Goal: Transaction & Acquisition: Book appointment/travel/reservation

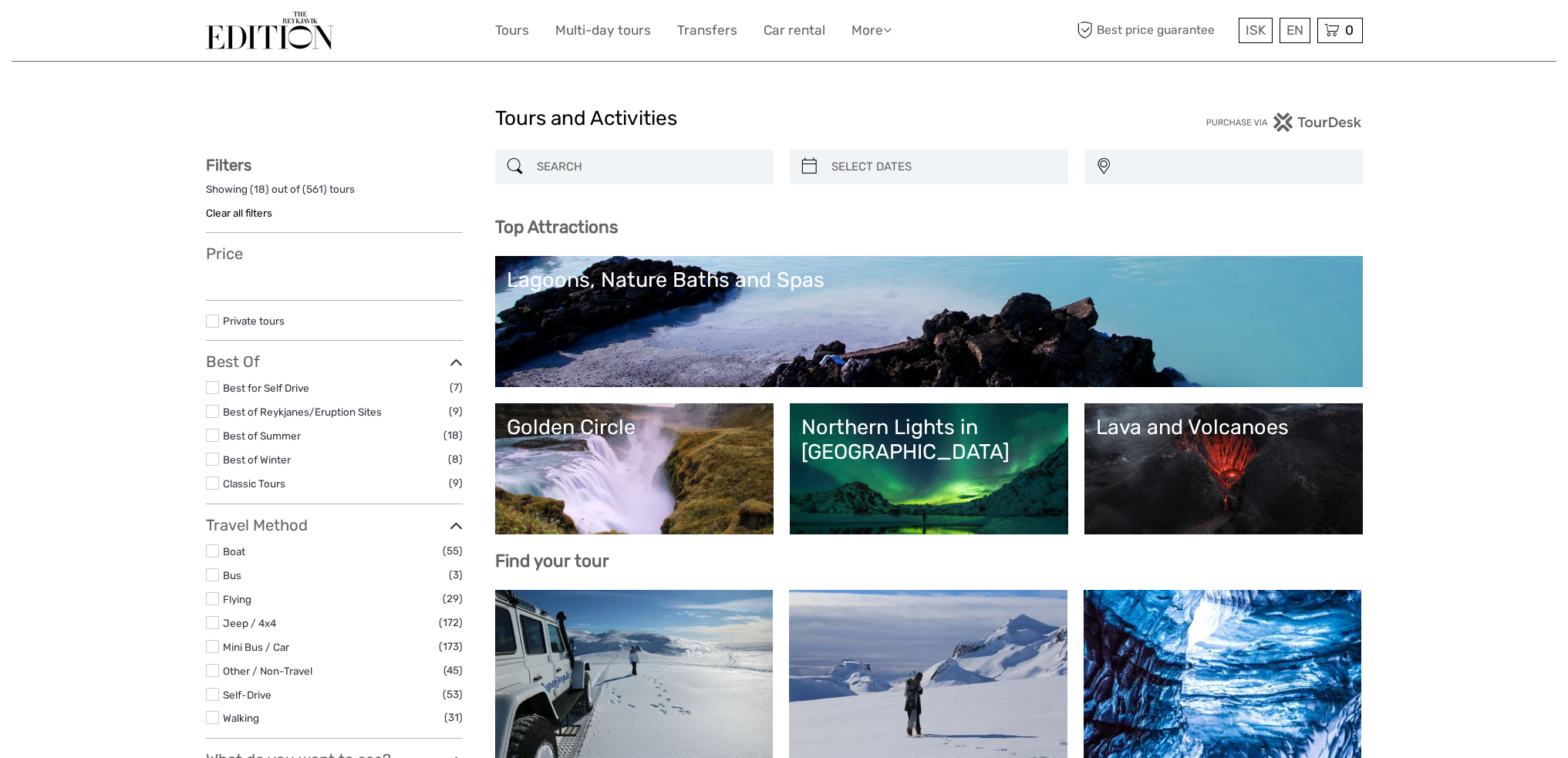
select select
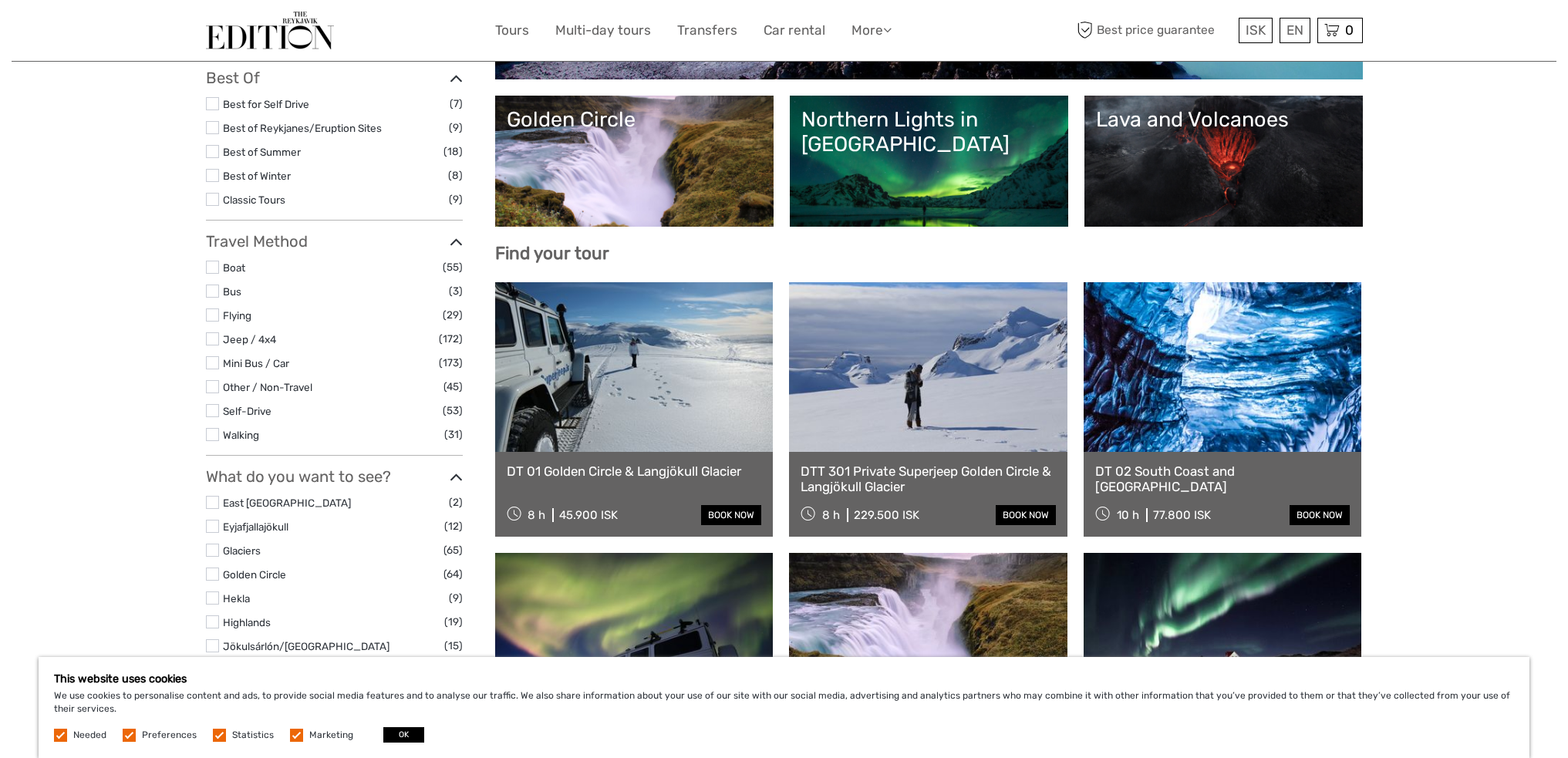
scroll to position [308, 0]
click at [290, 737] on label at bounding box center [296, 735] width 13 height 13
click at [0, 0] on input "checkbox" at bounding box center [0, 0] width 0 height 0
click at [388, 735] on button "OK" at bounding box center [403, 735] width 41 height 16
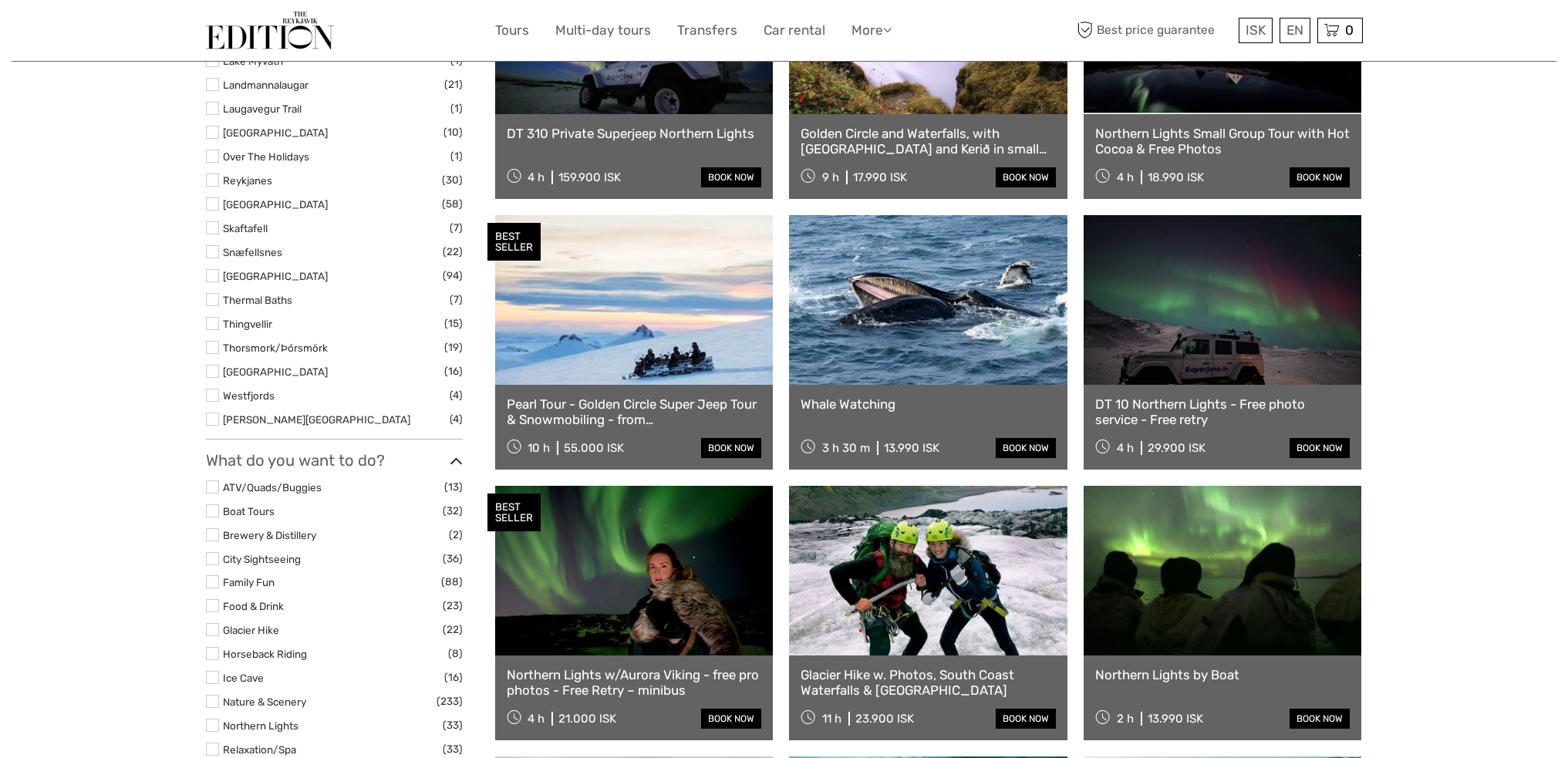
scroll to position [925, 0]
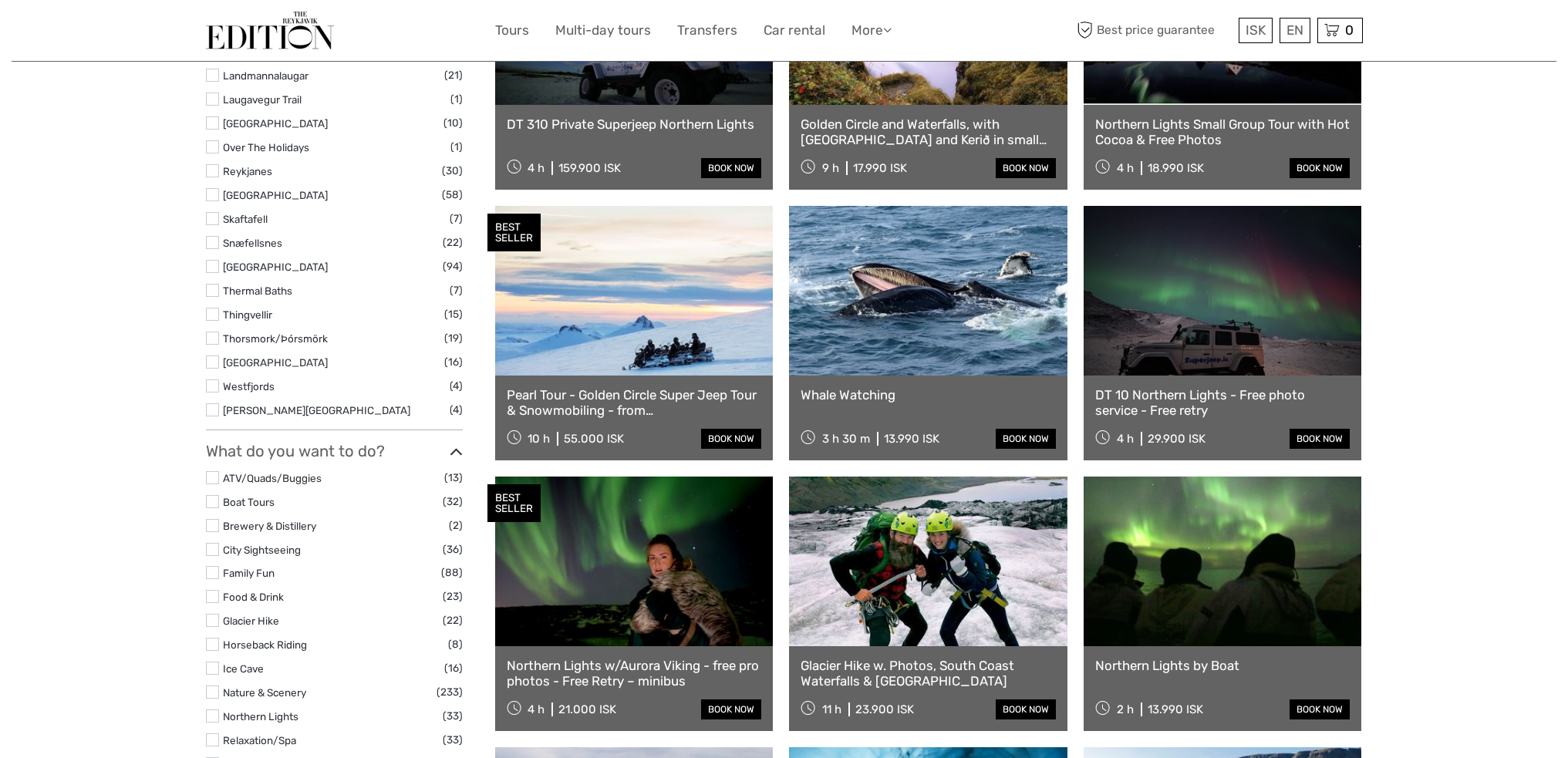
click at [212, 291] on label at bounding box center [212, 290] width 13 height 13
click at [0, 0] on input "checkbox" at bounding box center [0, 0] width 0 height 0
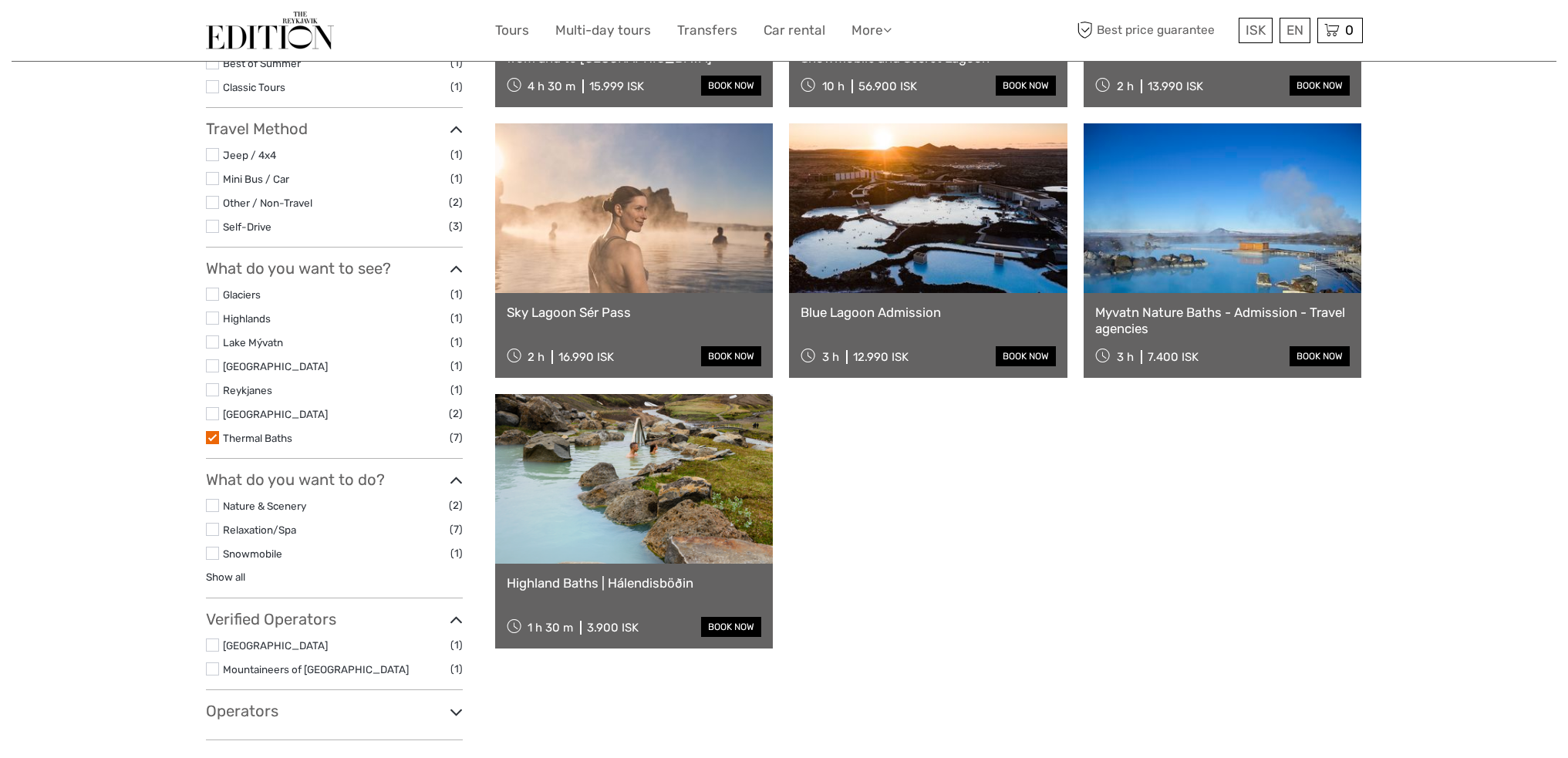
scroll to position [88, 0]
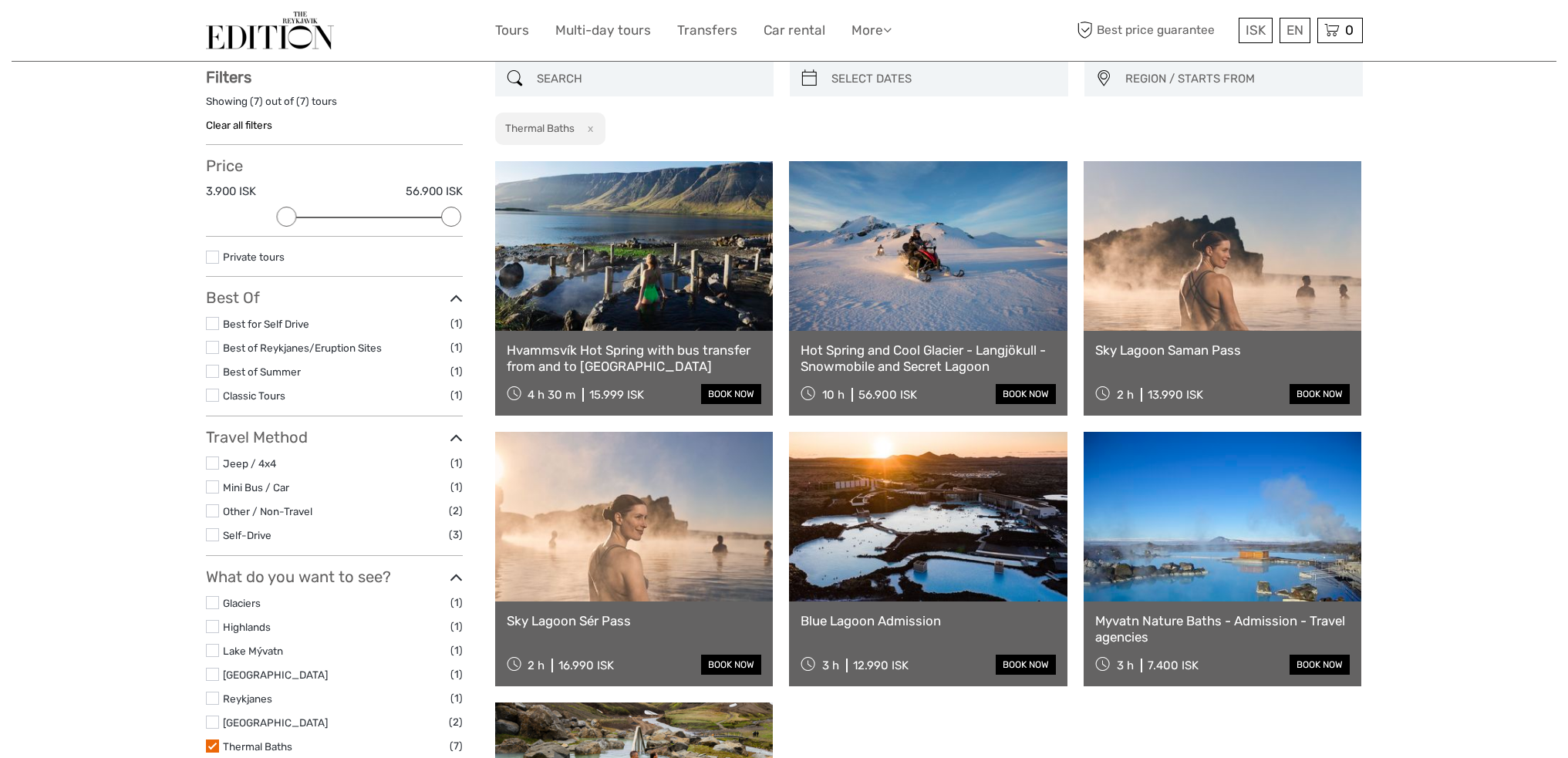
click at [649, 558] on link at bounding box center [634, 517] width 279 height 170
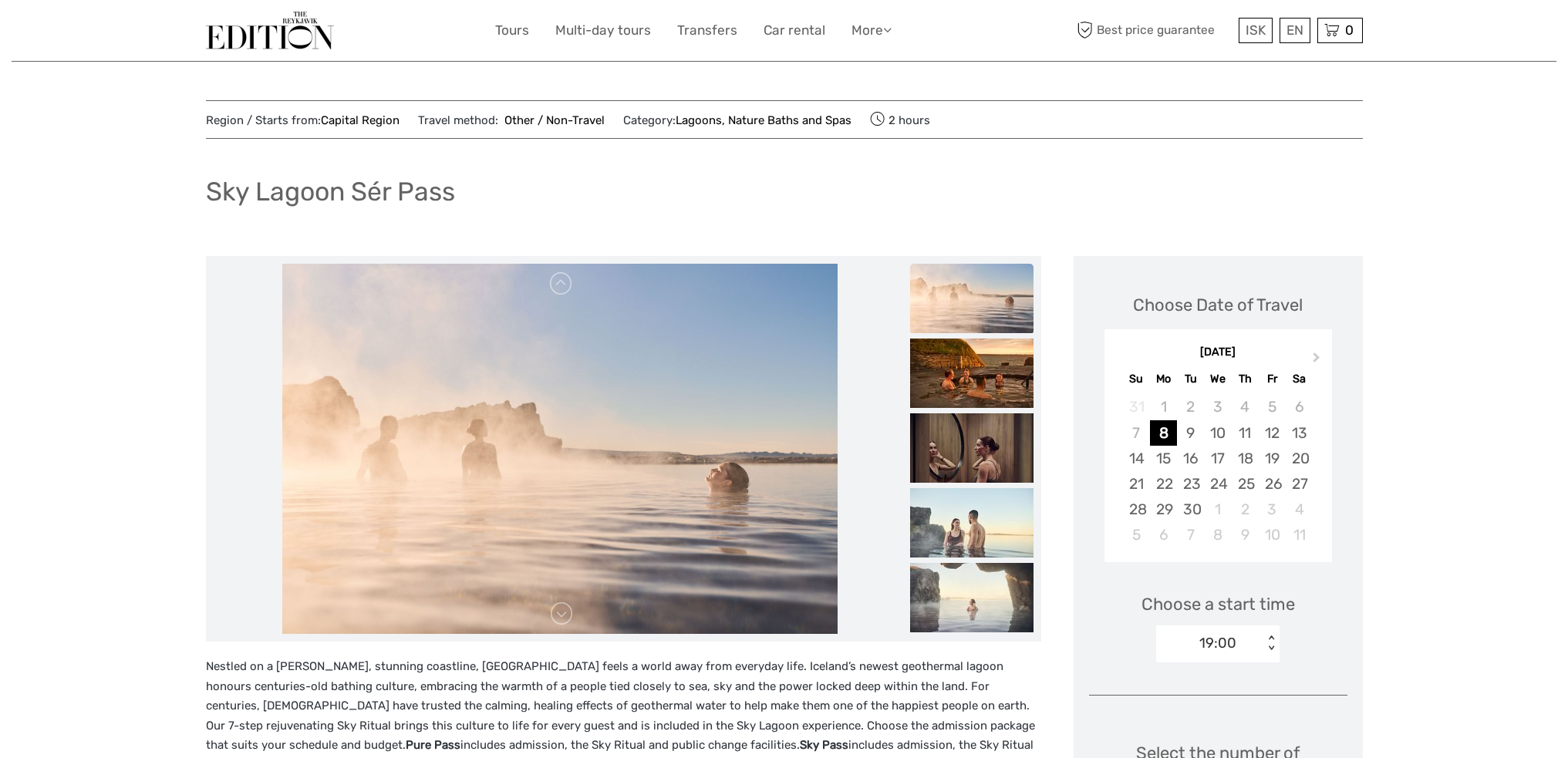
scroll to position [308, 0]
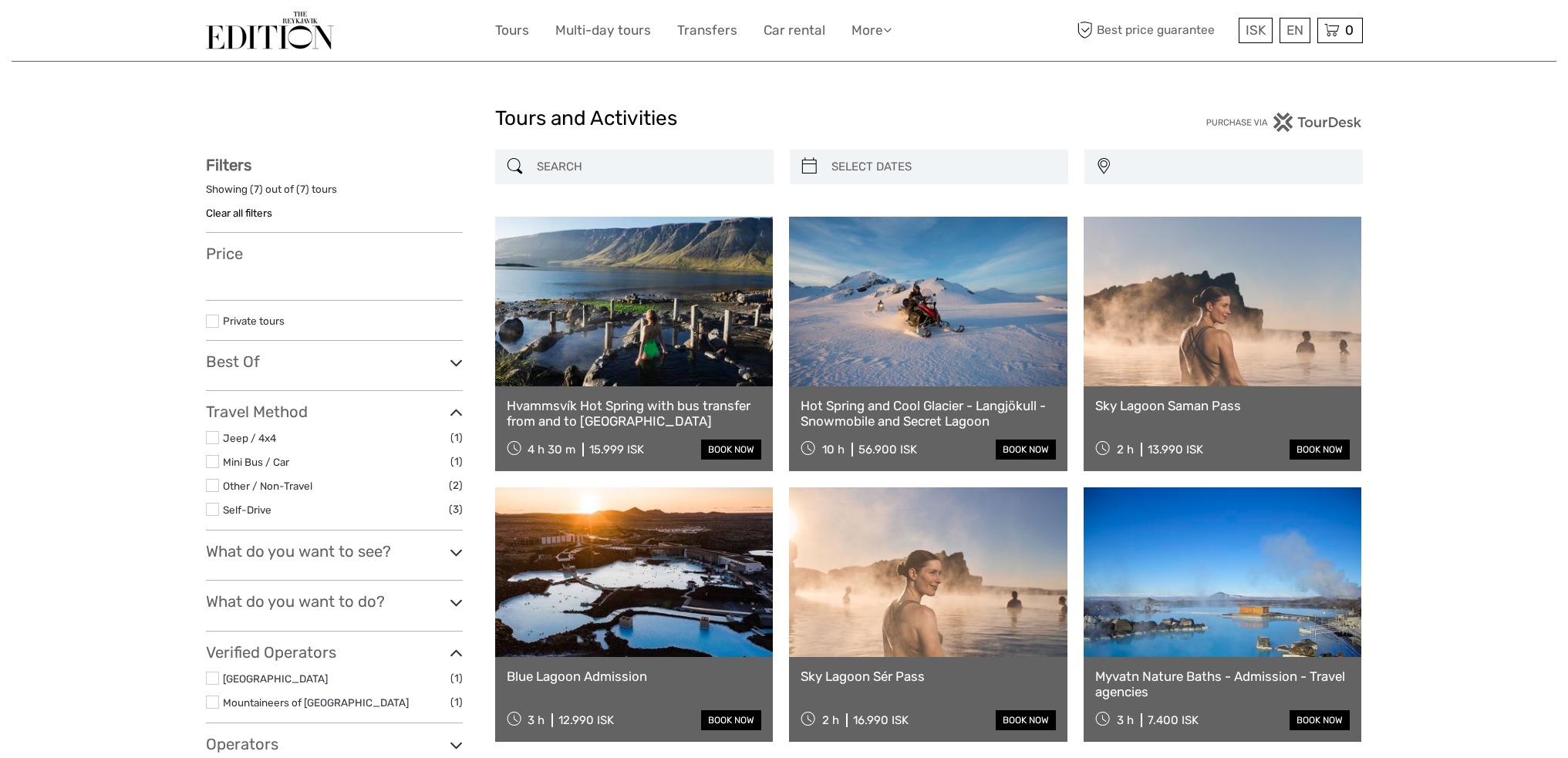
select select
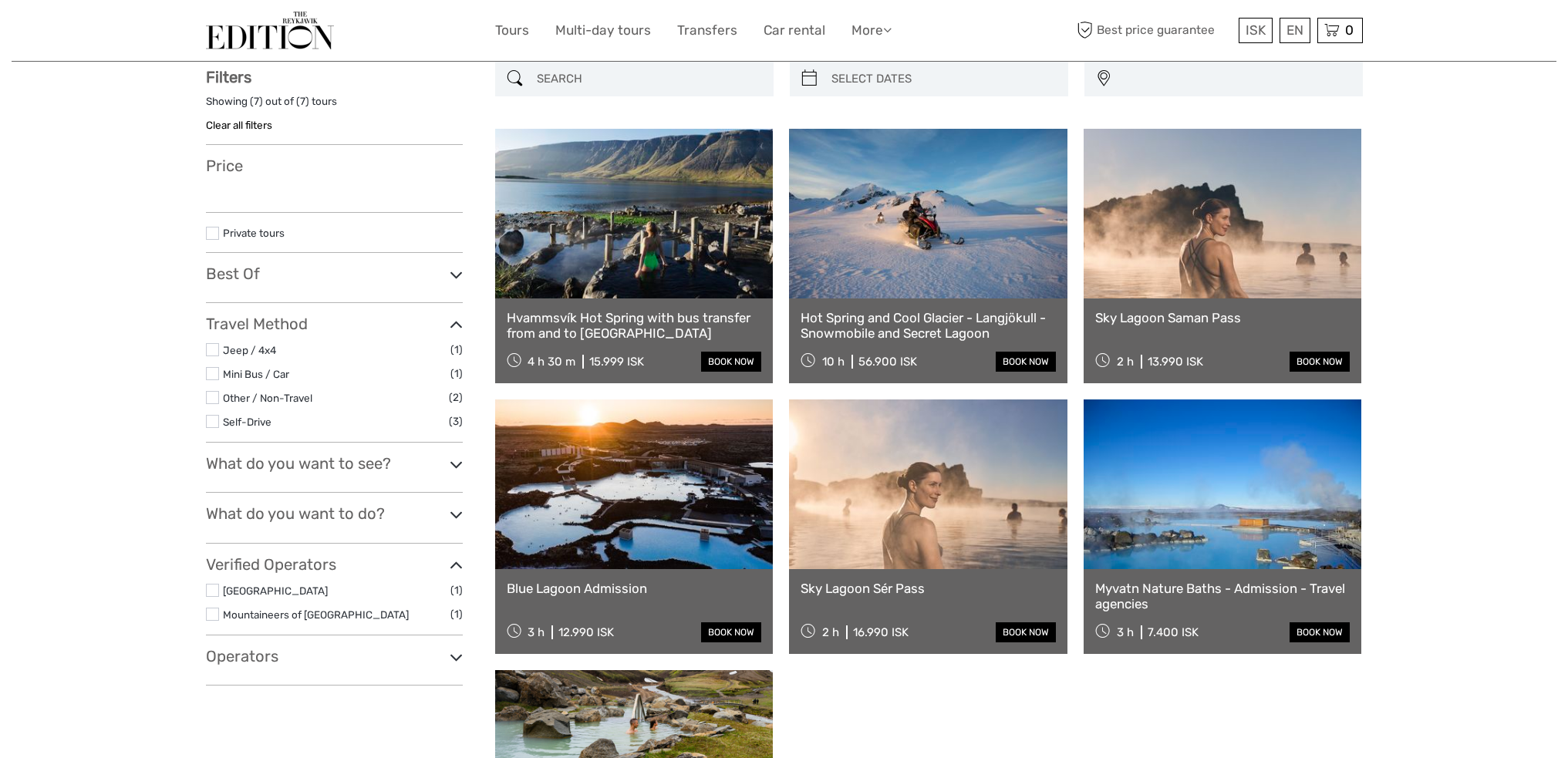
select select
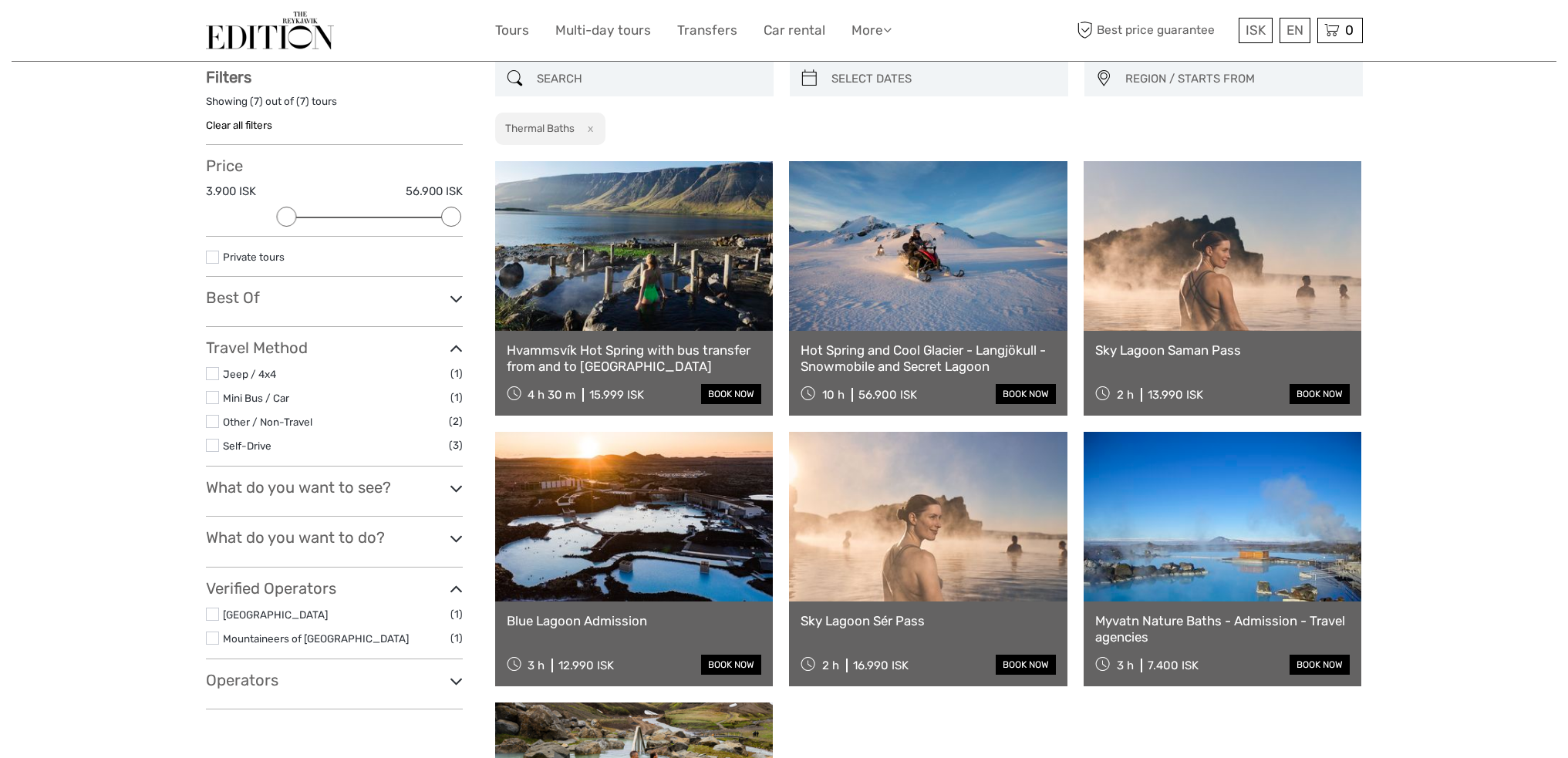
scroll to position [0, 0]
click at [591, 128] on button "x" at bounding box center [587, 128] width 21 height 16
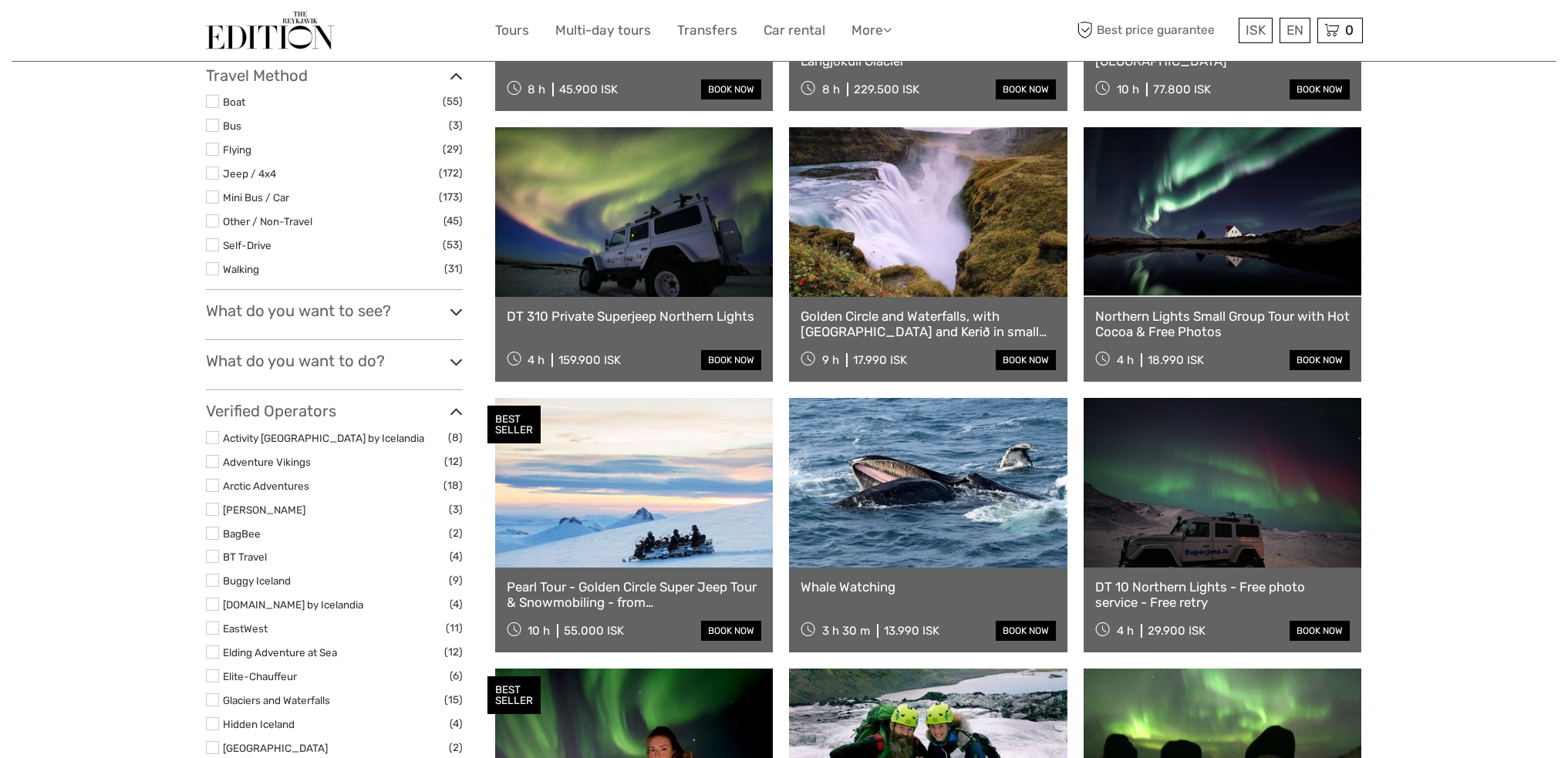
scroll to position [308, 0]
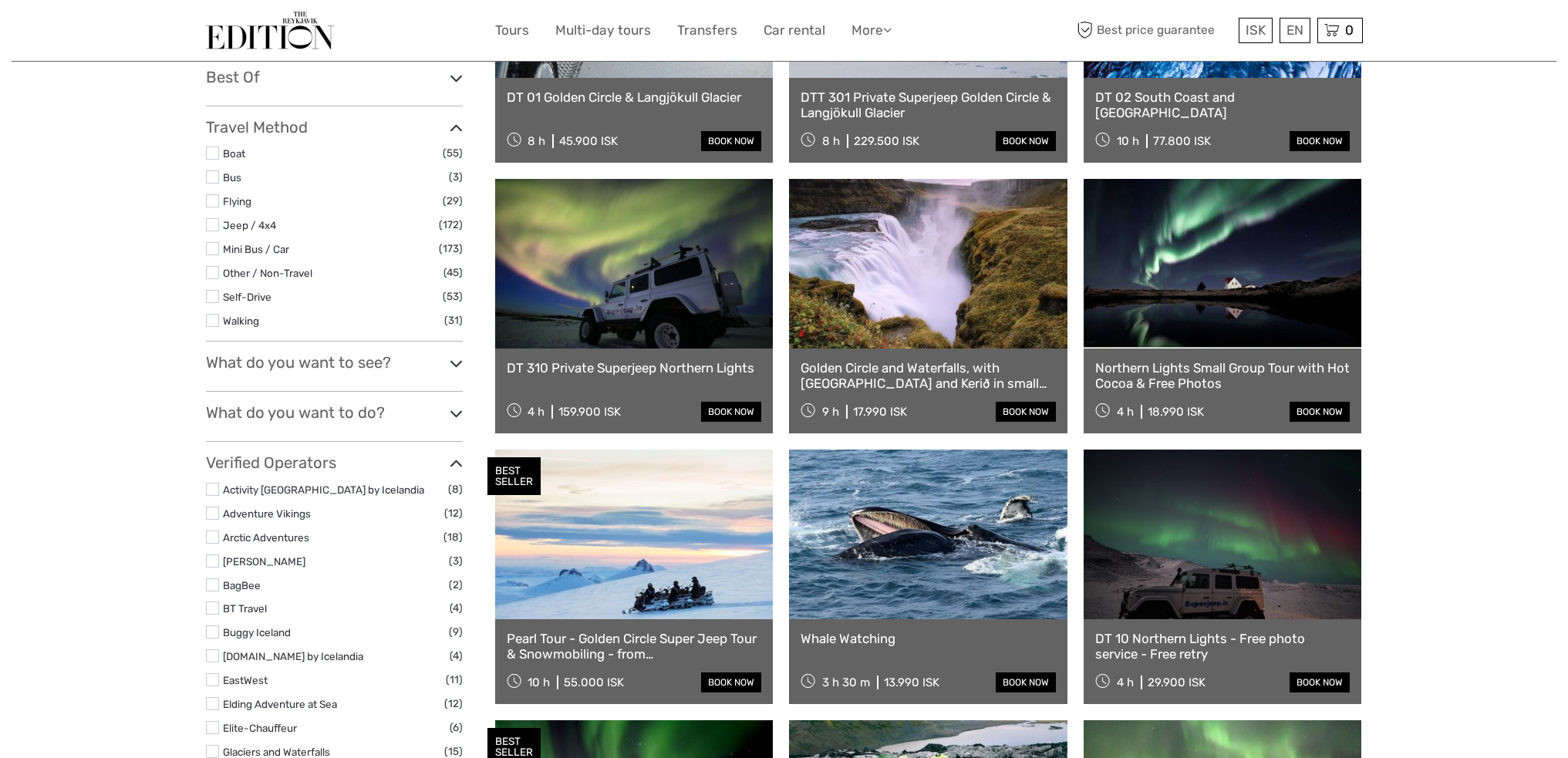
click at [291, 374] on div "What do you want to see? East Iceland (2) Eyjafjallajökull (12) Glaciers (65) G…" at bounding box center [334, 372] width 257 height 39
click at [293, 365] on h3 "What do you want to see?" at bounding box center [334, 362] width 257 height 18
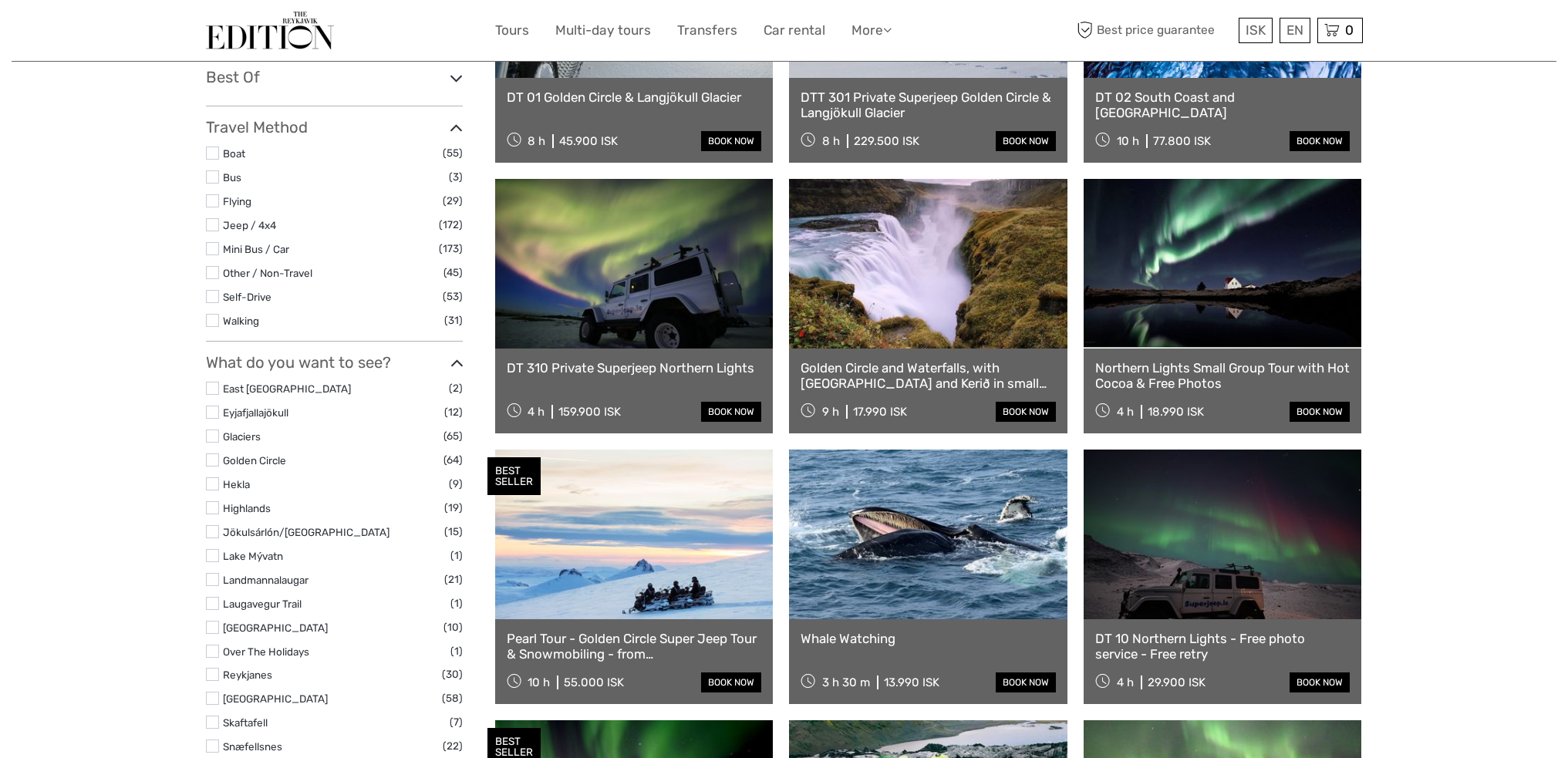
scroll to position [617, 0]
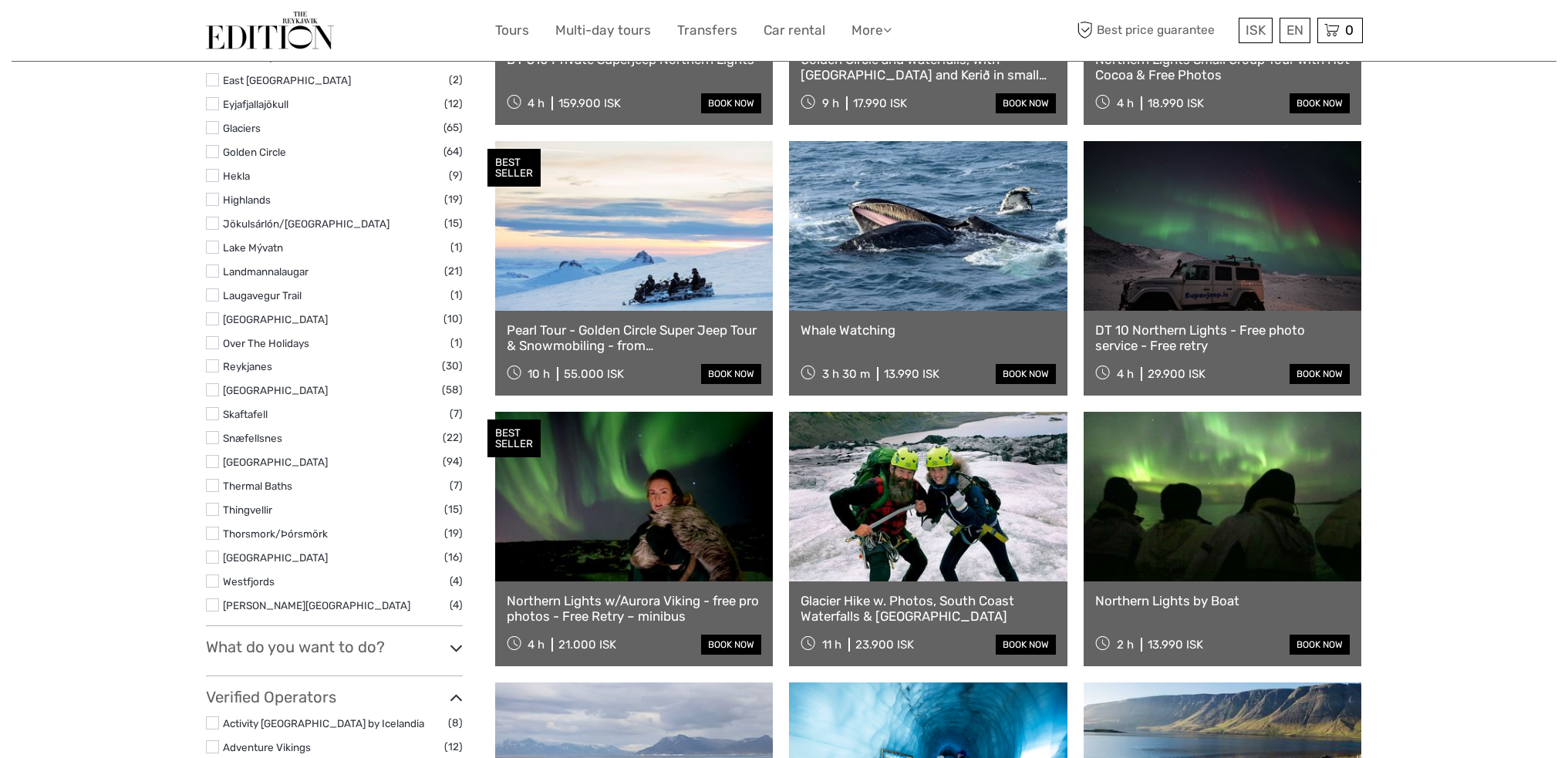
click at [270, 648] on h3 "What do you want to do?" at bounding box center [334, 647] width 257 height 18
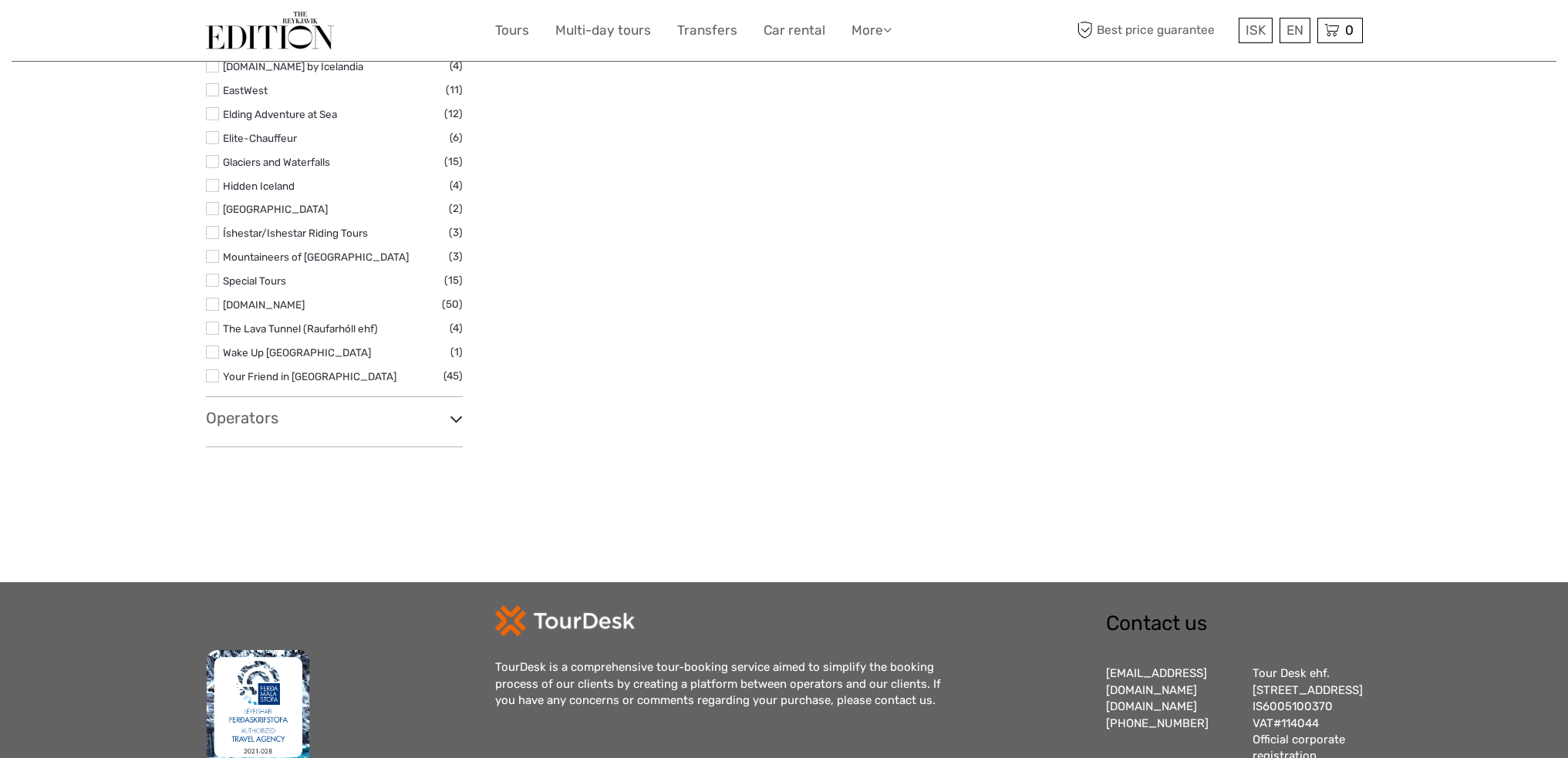
scroll to position [1852, 0]
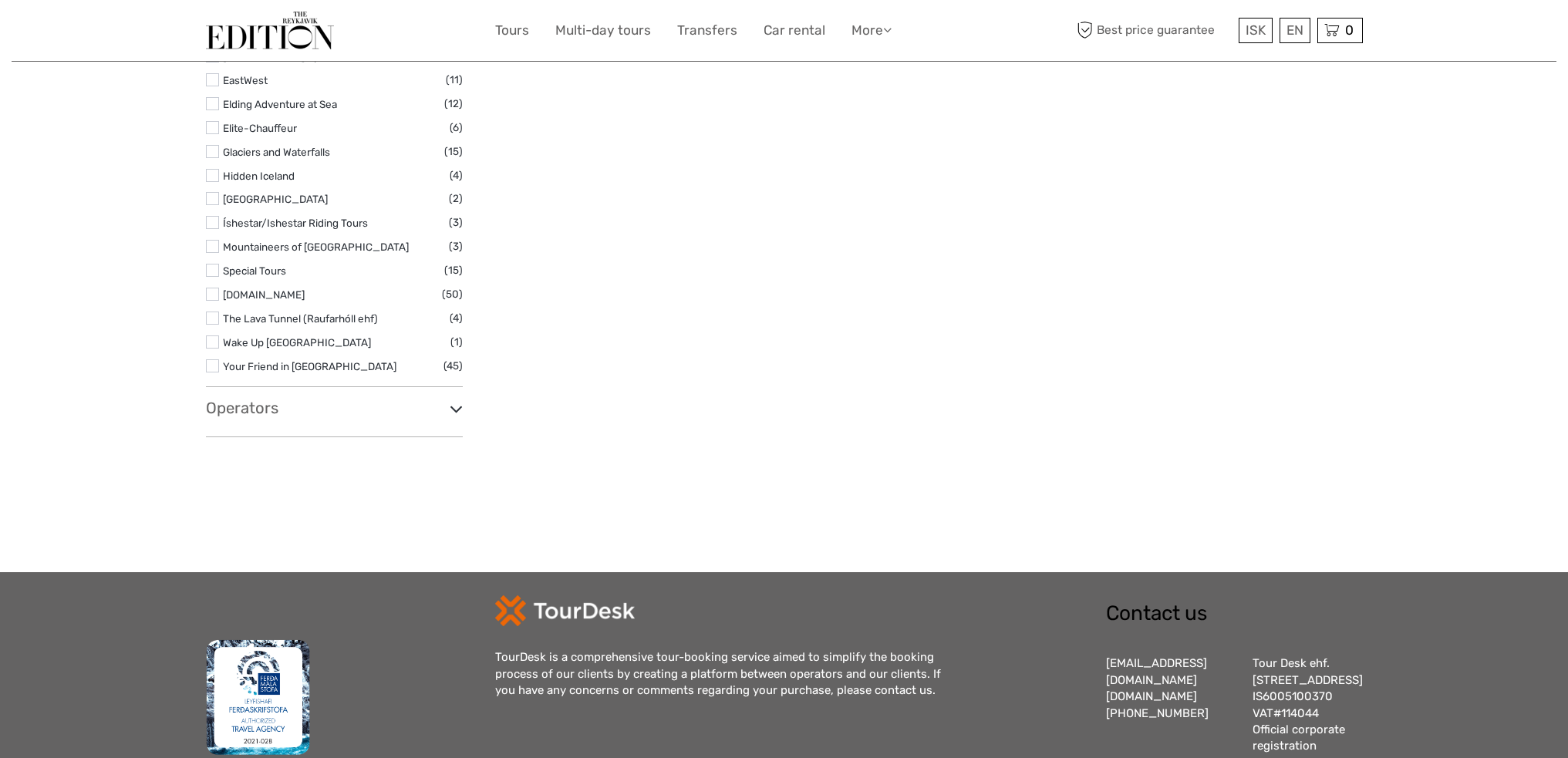
click at [234, 418] on div "Operators Absorb Iceland (11) Amazing Tours Iceland (6) Andri Iceland (2) AOYO …" at bounding box center [334, 418] width 257 height 39
click at [242, 407] on h3 "Operators" at bounding box center [334, 407] width 257 height 18
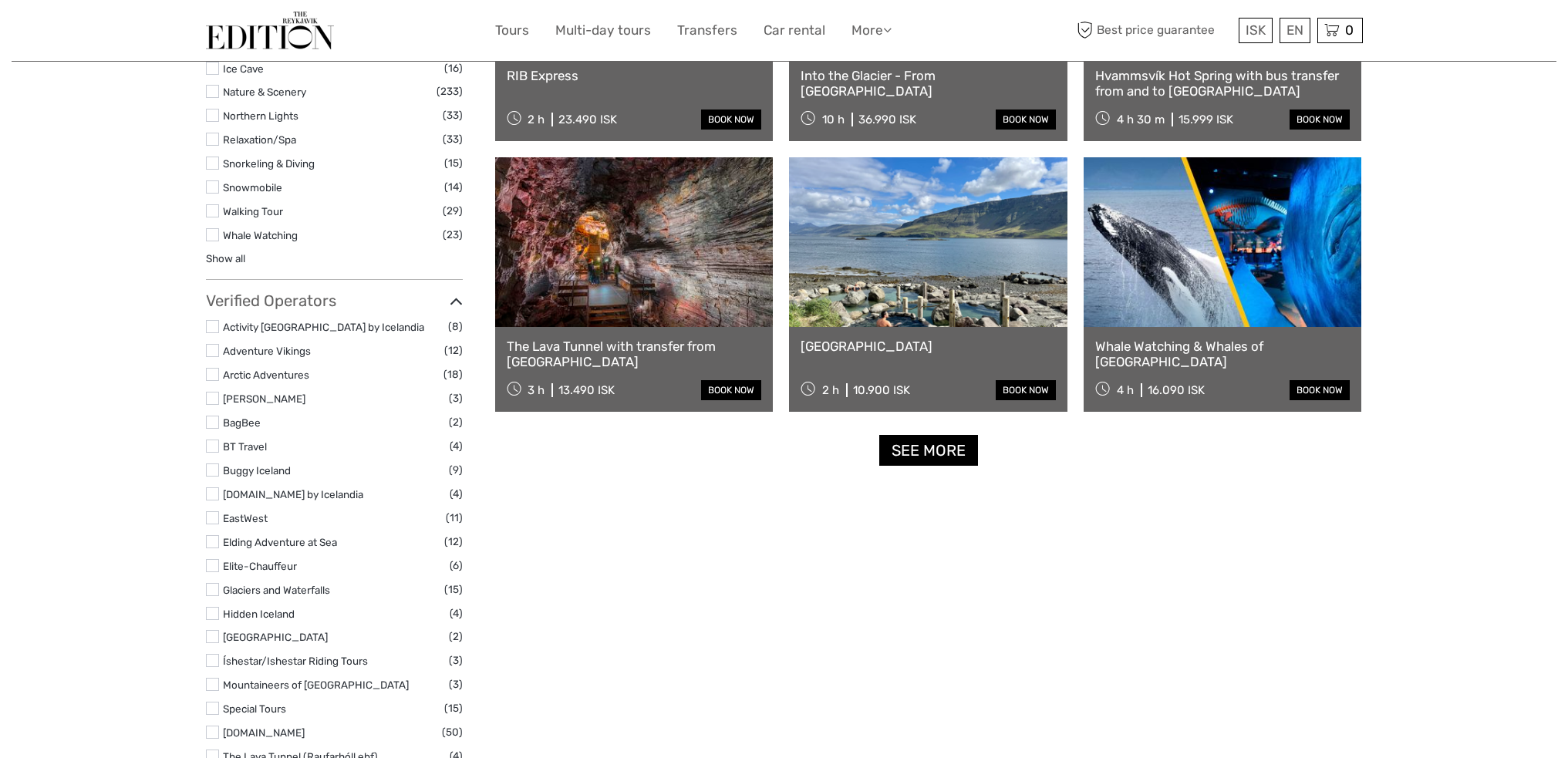
scroll to position [1413, 0]
click at [210, 519] on label at bounding box center [212, 518] width 13 height 13
click at [0, 0] on input "checkbox" at bounding box center [0, 0] width 0 height 0
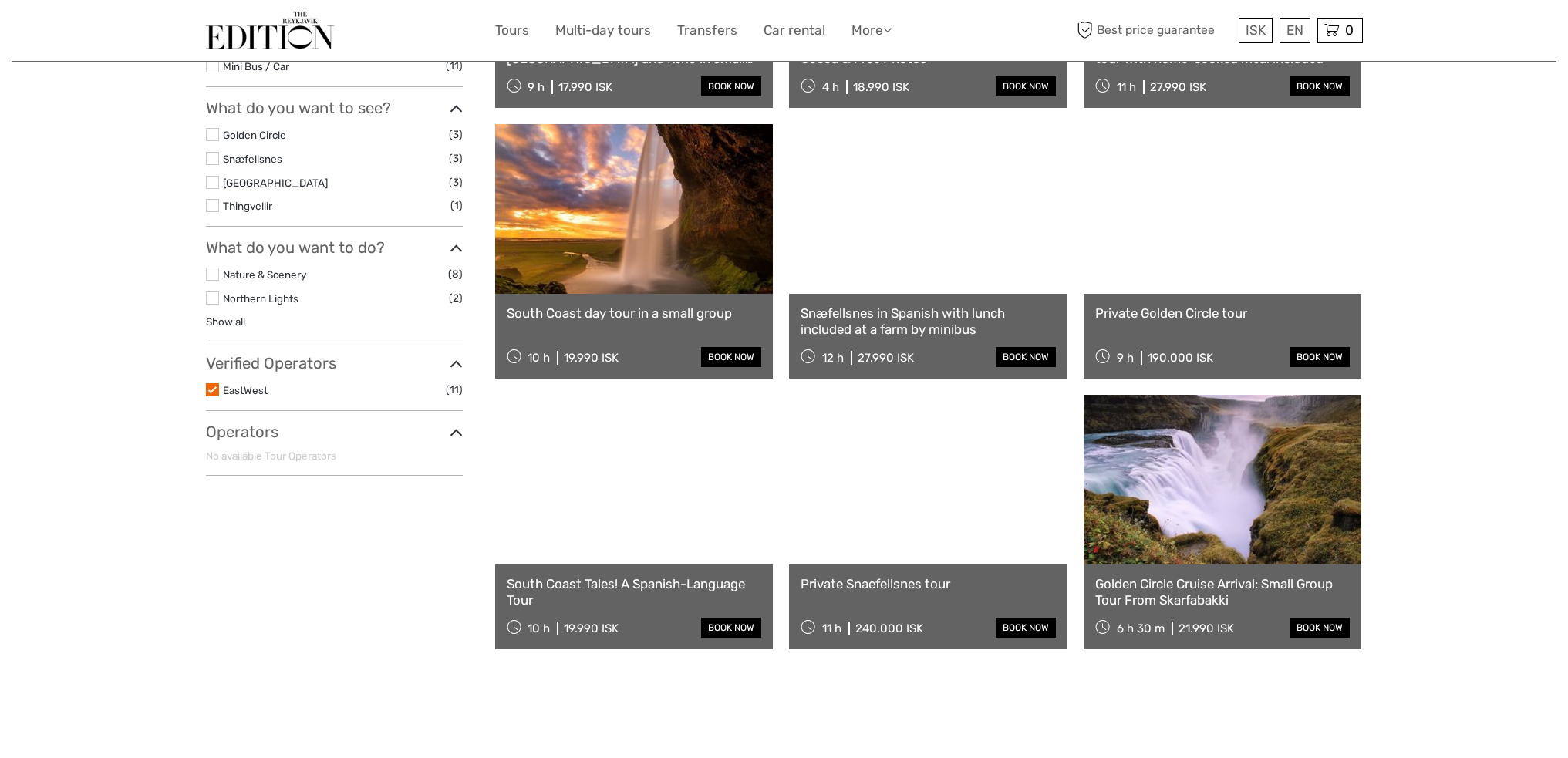
scroll to position [396, 0]
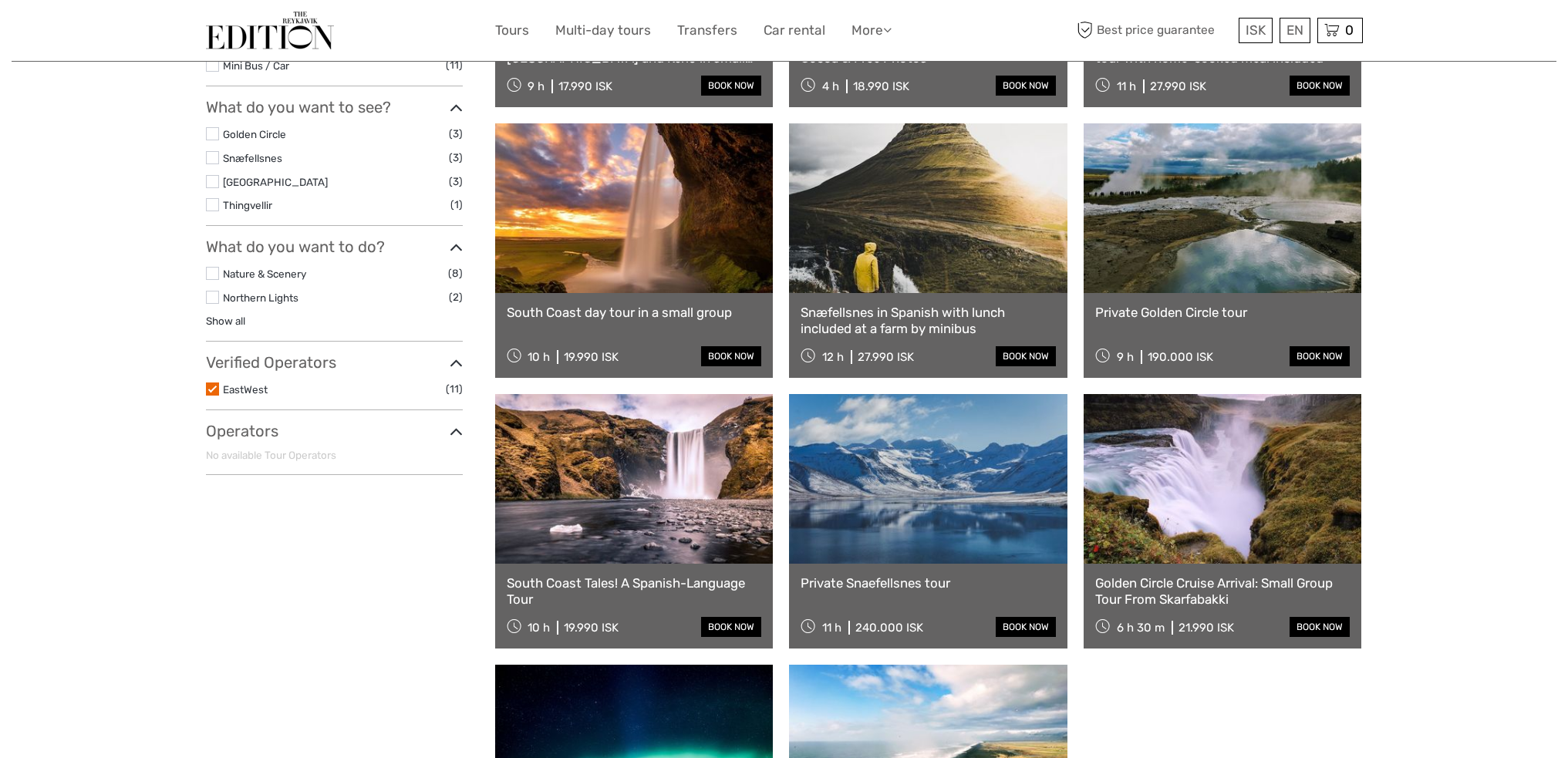
click at [215, 387] on label at bounding box center [212, 389] width 13 height 13
click at [0, 0] on input "checkbox" at bounding box center [0, 0] width 0 height 0
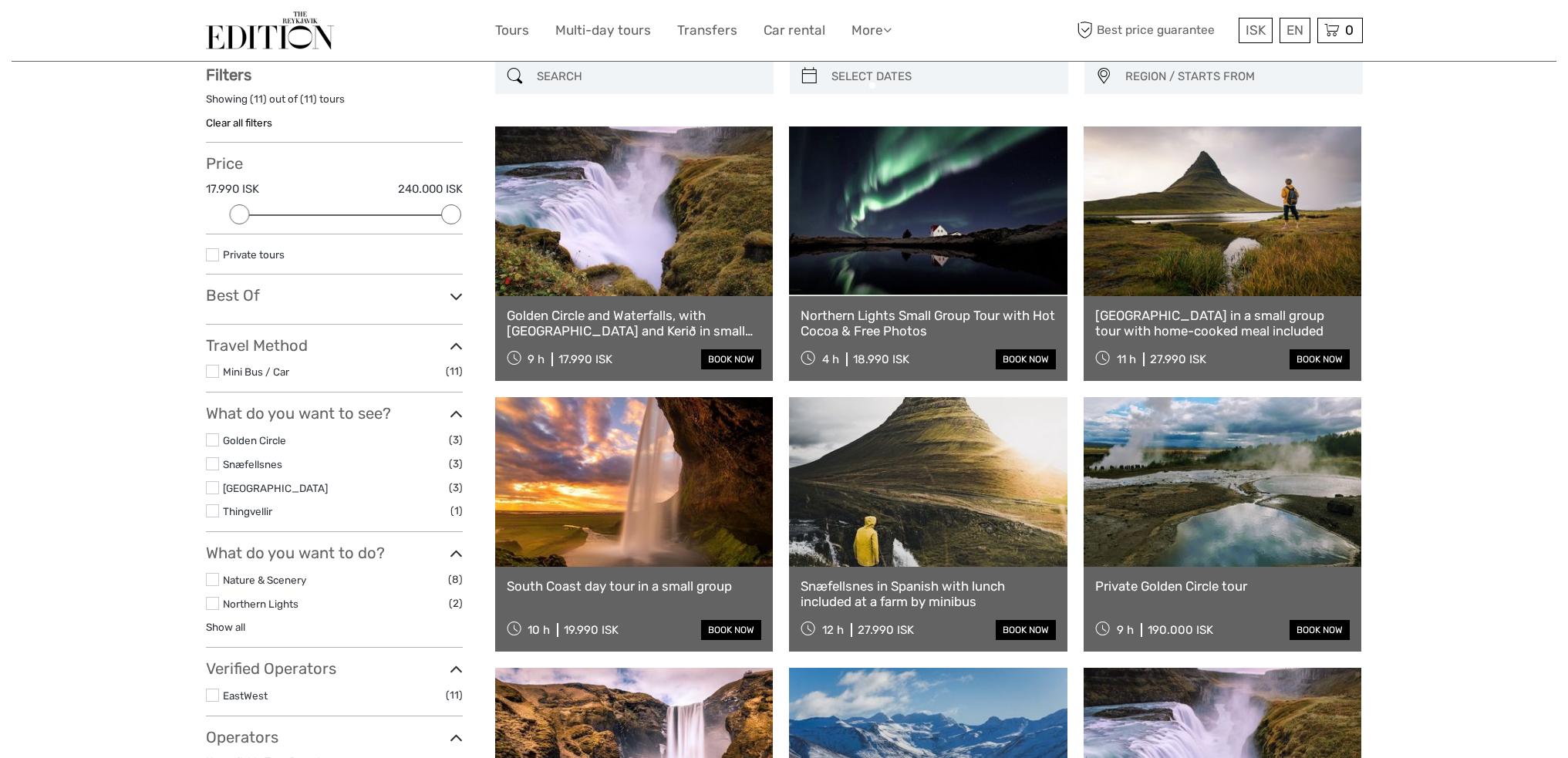
scroll to position [88, 0]
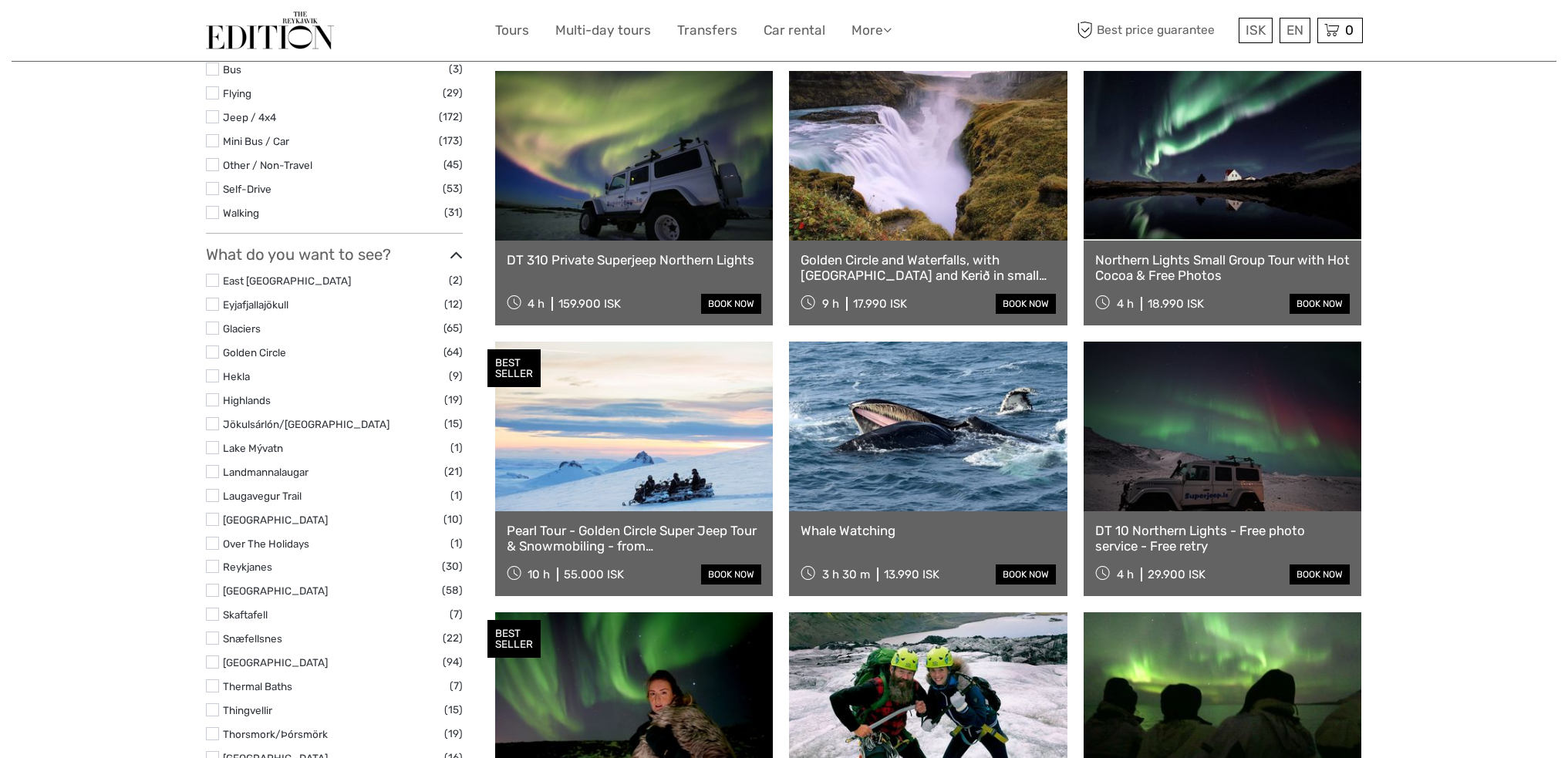
scroll to position [396, 0]
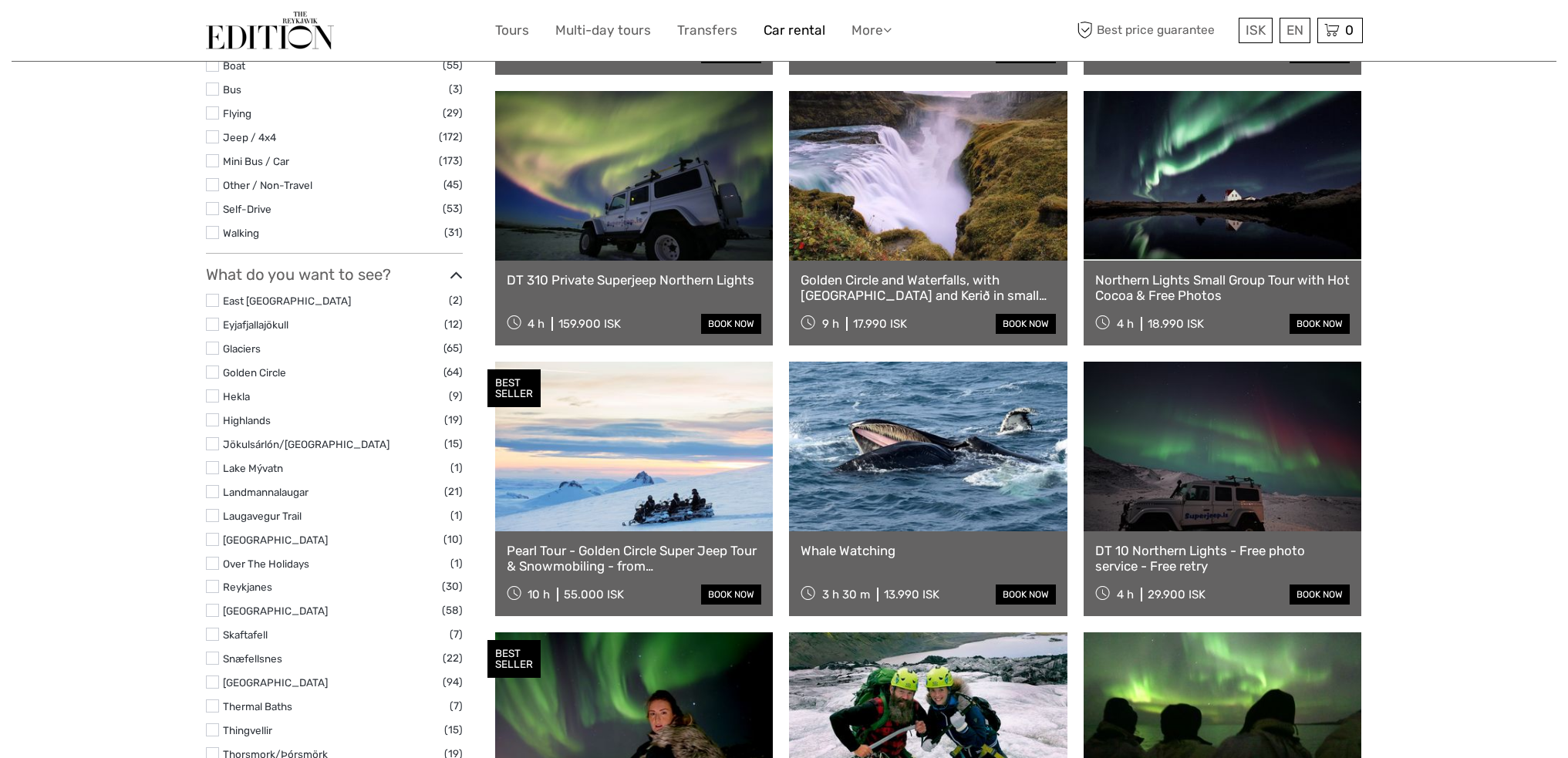
click at [809, 32] on link "Car rental" at bounding box center [794, 31] width 61 height 23
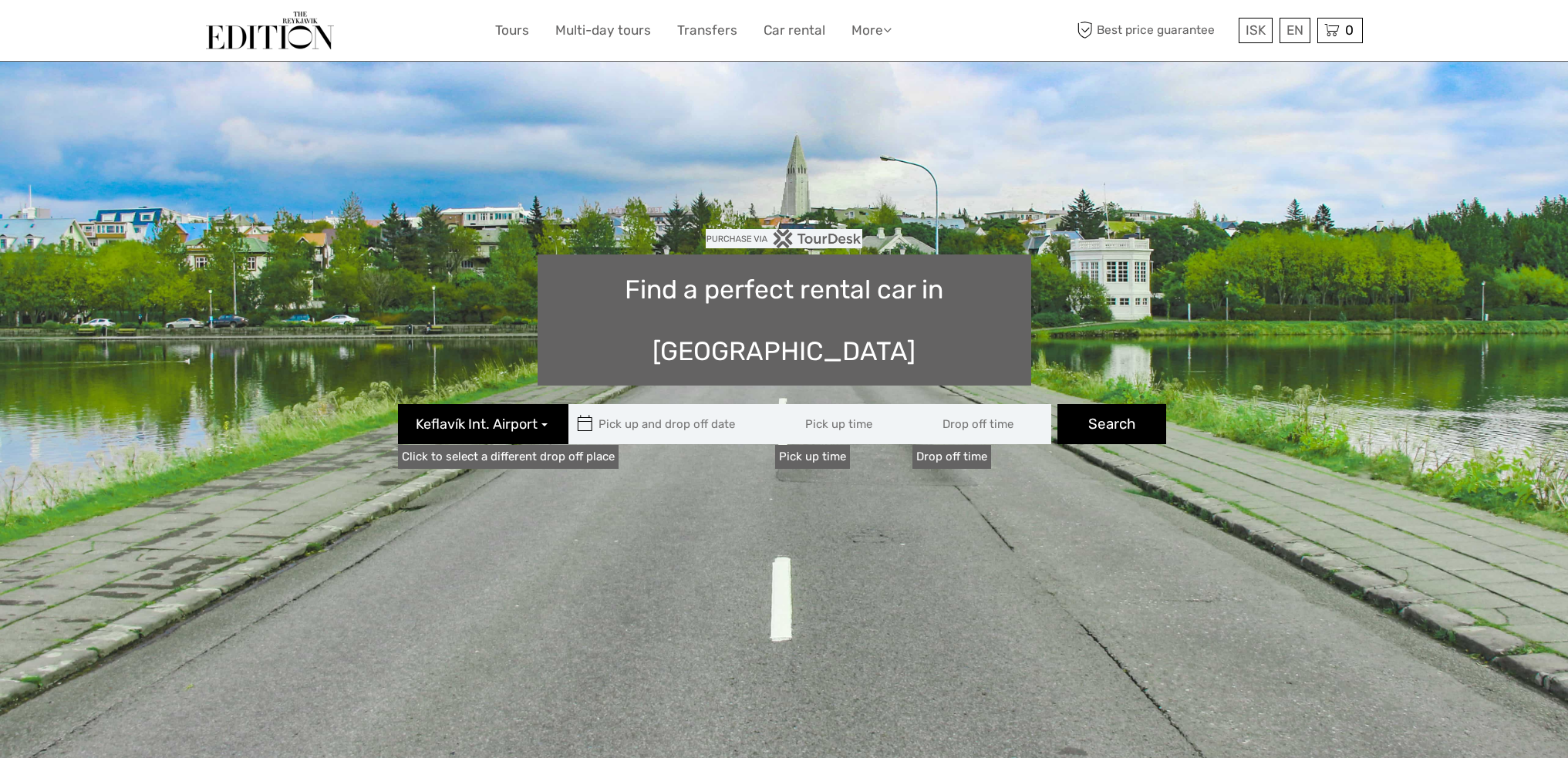
type input "08:00"
click at [551, 404] on button "Keflavík Int. Airport" at bounding box center [483, 424] width 171 height 40
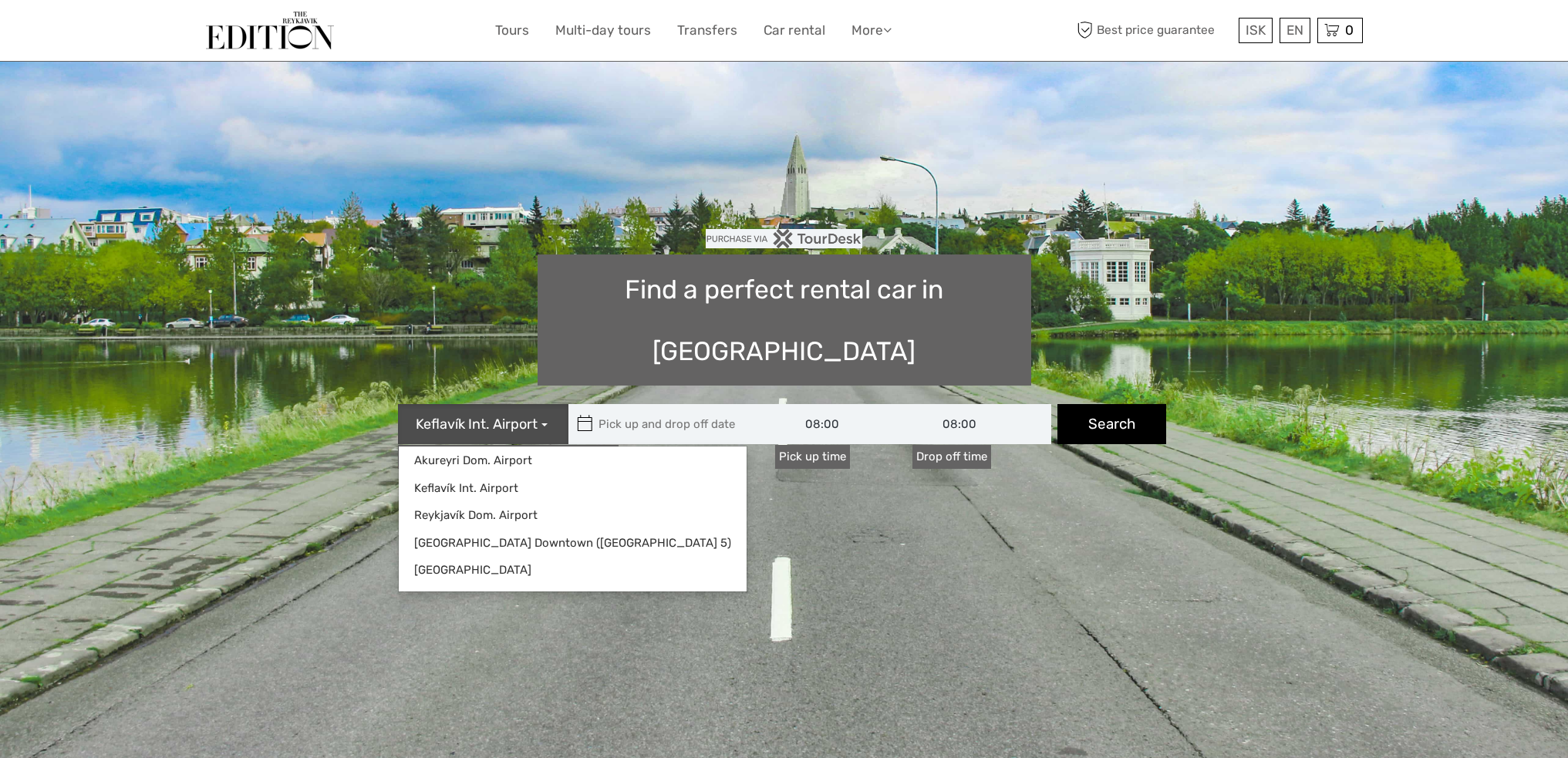
click at [551, 404] on button "Keflavík Int. Airport" at bounding box center [483, 424] width 171 height 40
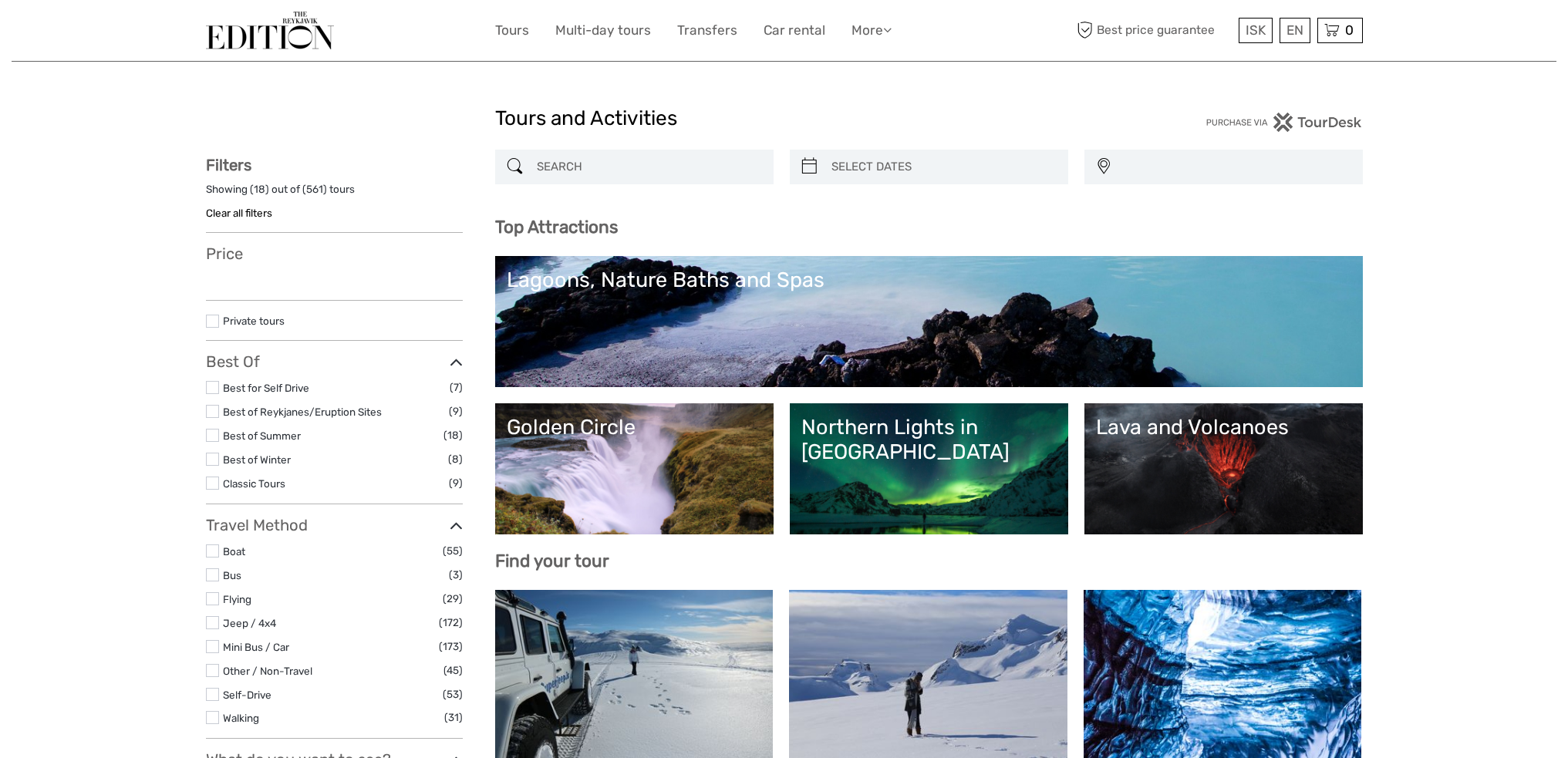
select select
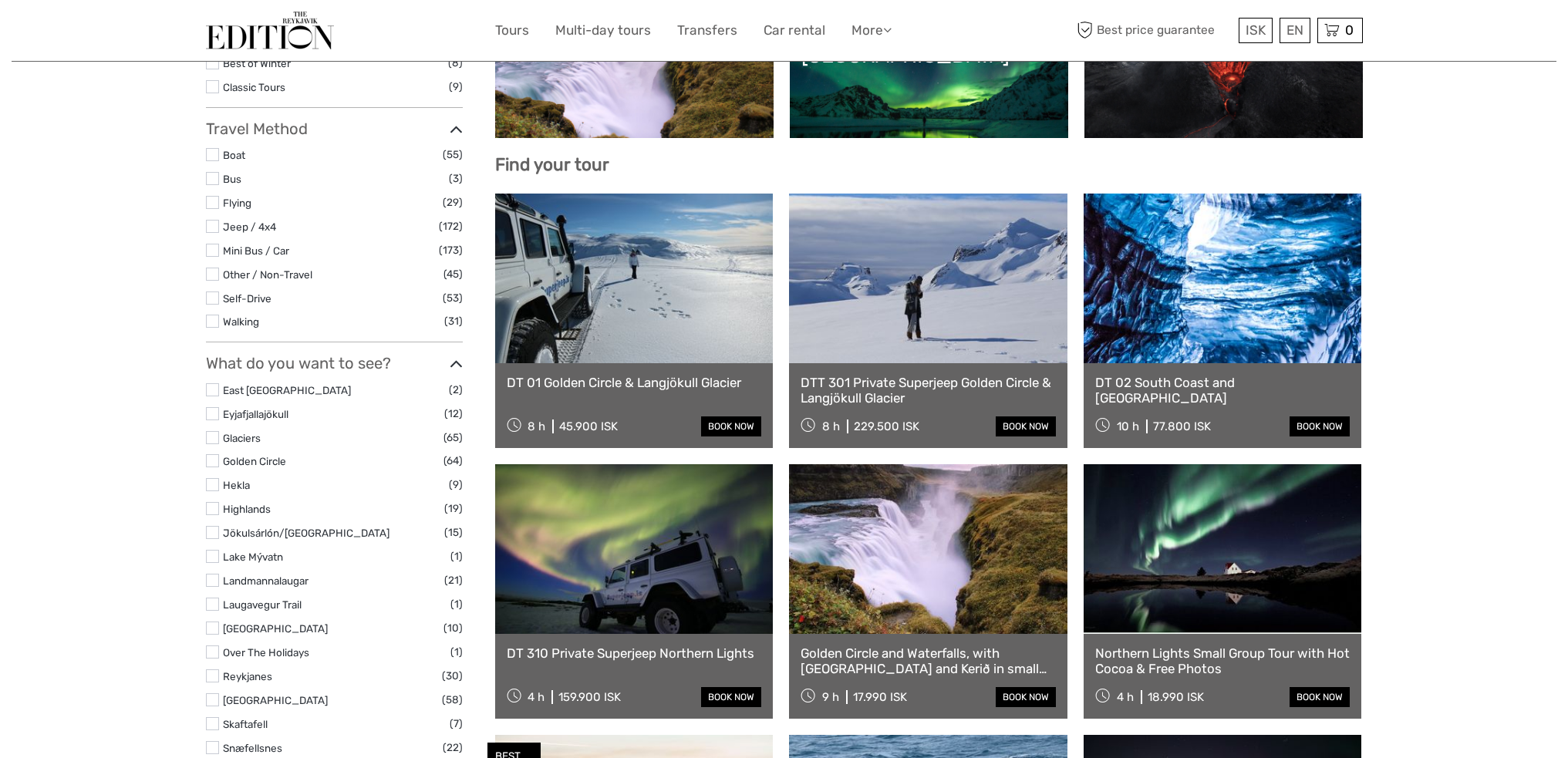
select select
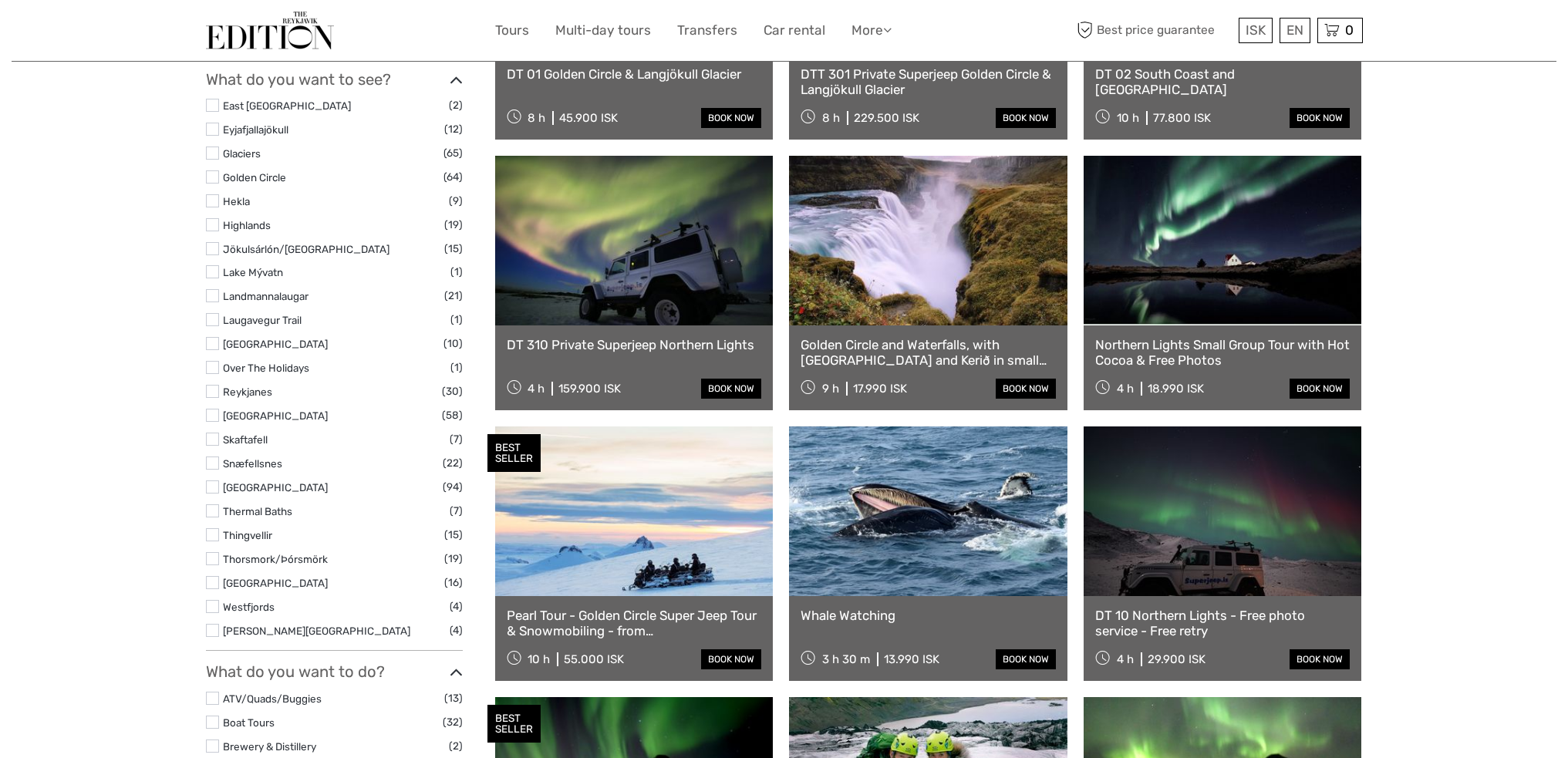
scroll to position [0, 0]
